Goal: Task Accomplishment & Management: Use online tool/utility

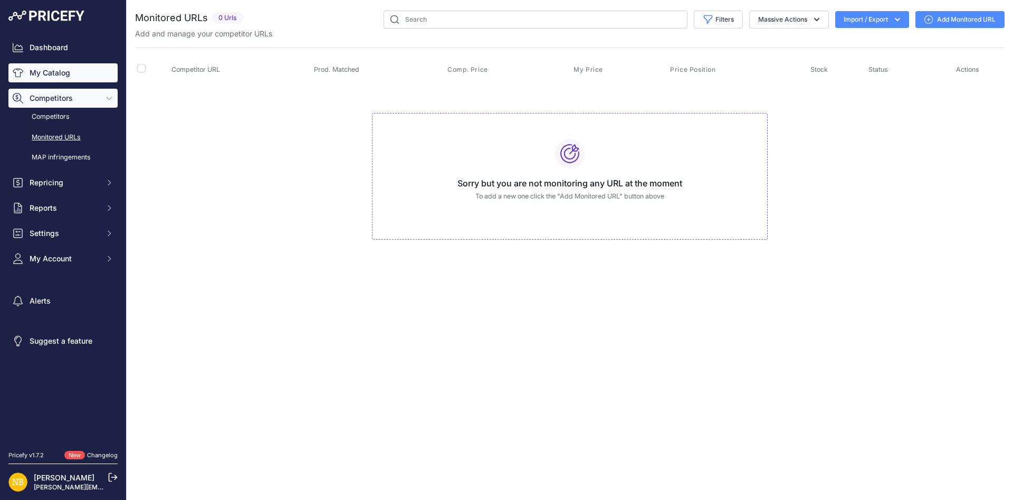
click at [79, 73] on link "My Catalog" at bounding box center [62, 72] width 109 height 19
click at [507, 20] on input "text" at bounding box center [536, 20] width 304 height 18
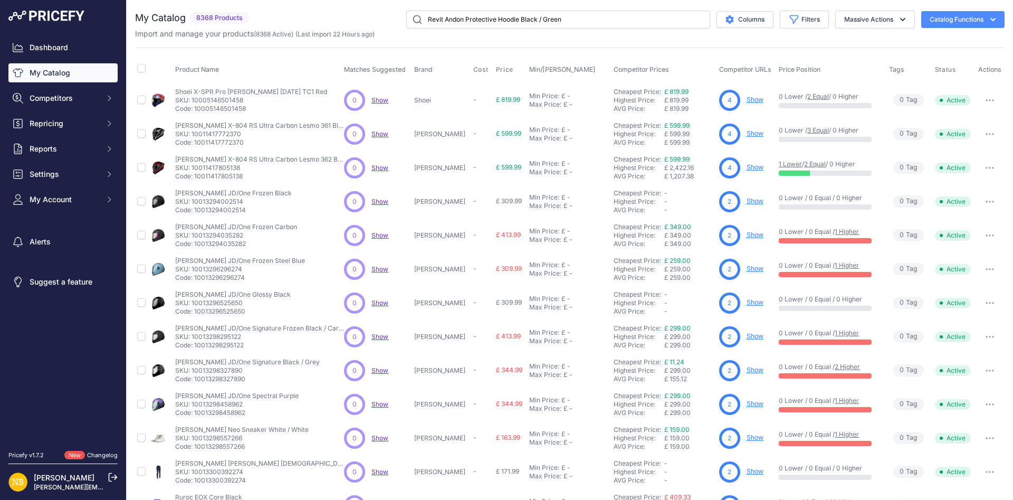
type input "Revit Andon Protective Hoodie Black / Green"
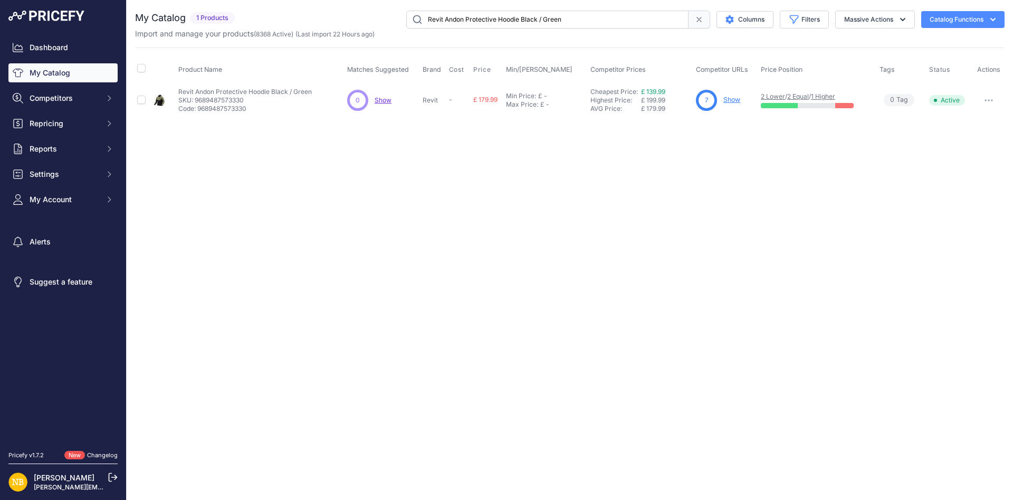
click at [728, 99] on link "Show" at bounding box center [731, 99] width 17 height 8
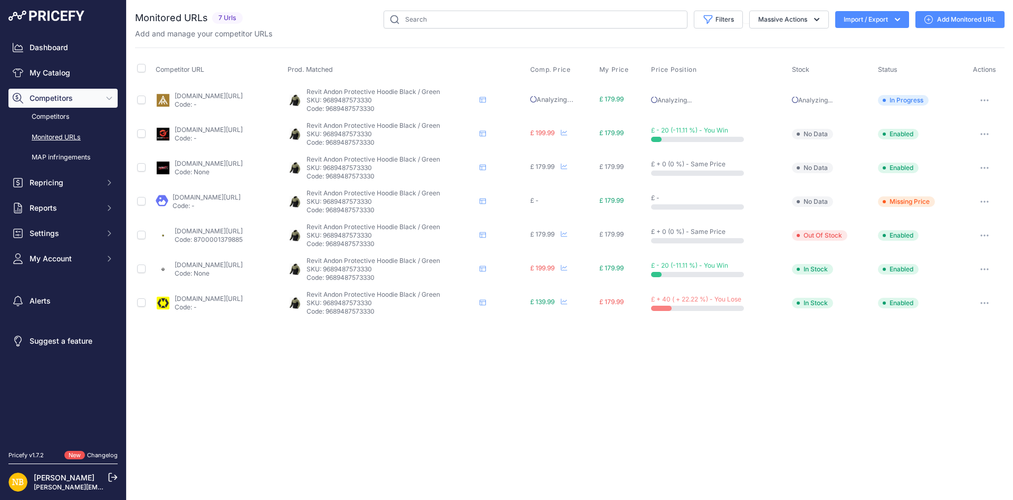
click at [243, 303] on p "Code: -" at bounding box center [209, 307] width 68 height 8
click at [243, 300] on link "xlmoto.co.uk/product/revit-andon-mc-hoodie-black-green_pid-pm-4962505?prirule_j…" at bounding box center [209, 298] width 68 height 8
